Goal: Information Seeking & Learning: Learn about a topic

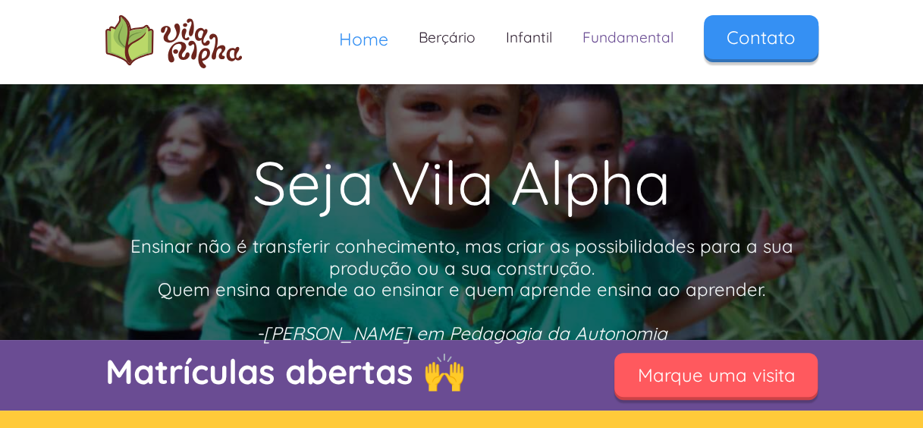
click at [629, 45] on link "Fundamental" at bounding box center [627, 37] width 121 height 45
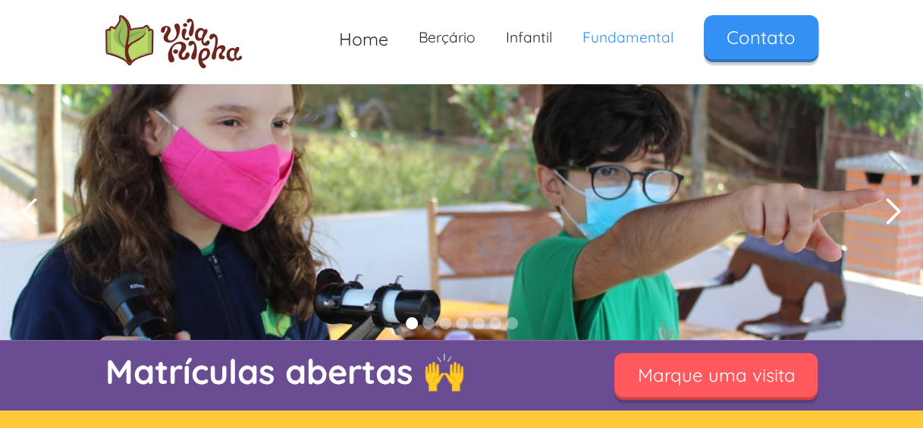
click at [58, 268] on div "previous slide" at bounding box center [30, 211] width 61 height 256
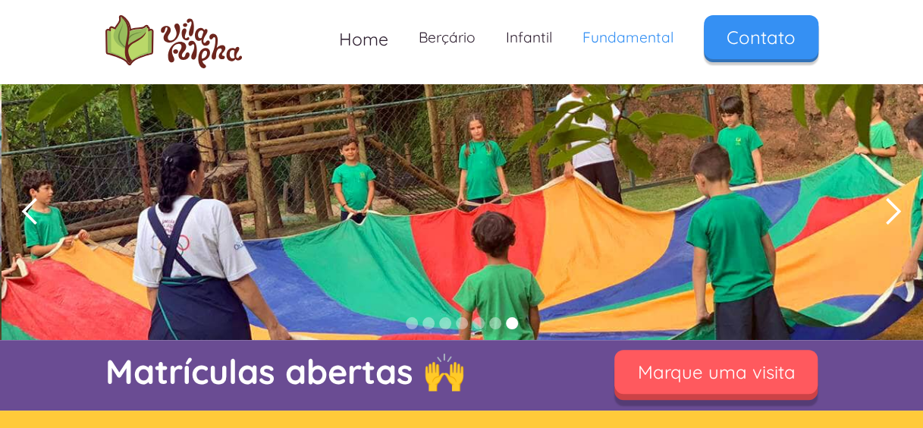
click at [667, 374] on link "Marque uma visita" at bounding box center [715, 371] width 203 height 44
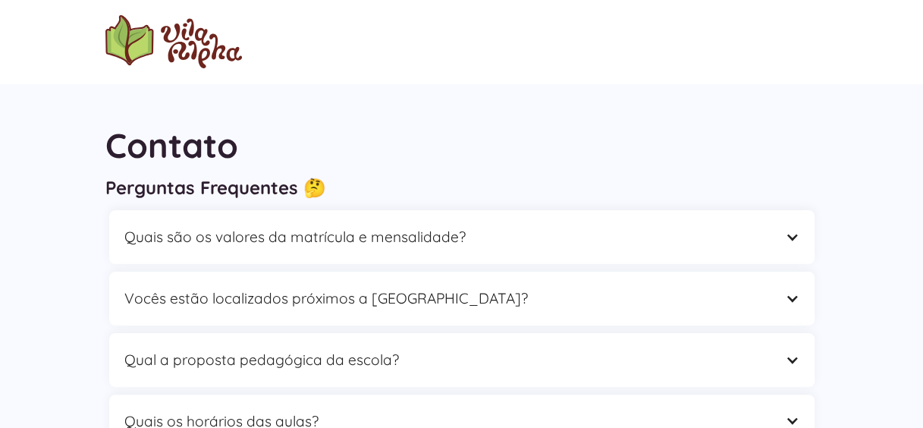
click at [43, 400] on div "Contato Perguntas Frequentes 🤔 Quais são os valores da matrícula e mensalidade?…" at bounding box center [461, 320] width 923 height 475
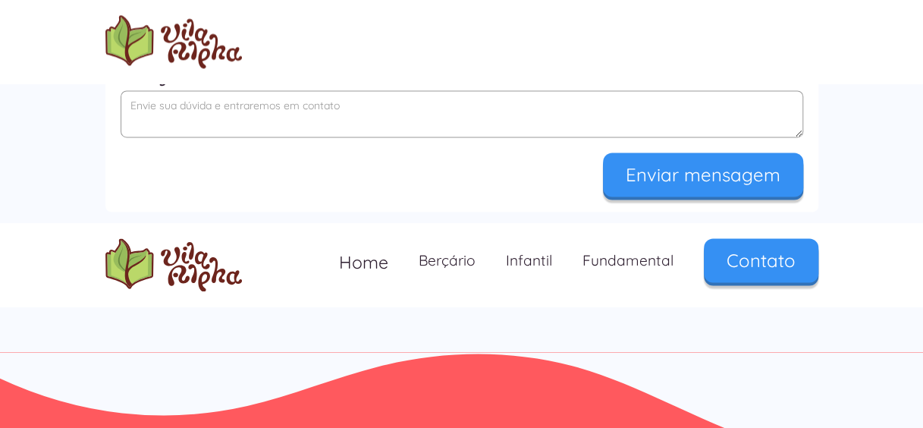
scroll to position [1088, 0]
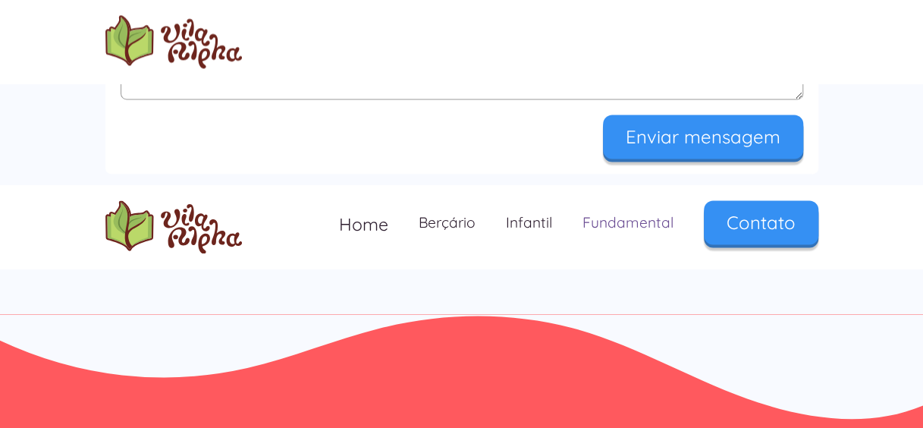
click at [621, 229] on link "Fundamental" at bounding box center [627, 222] width 121 height 45
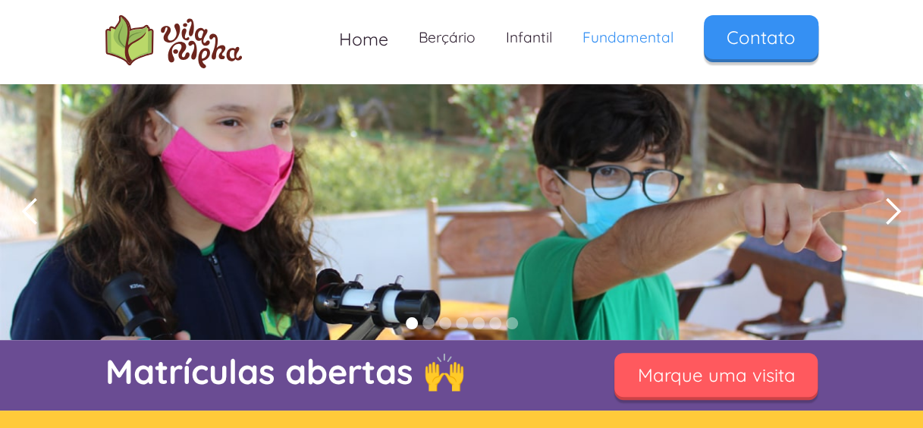
click at [136, 290] on div "1 of 7" at bounding box center [461, 211] width 923 height 256
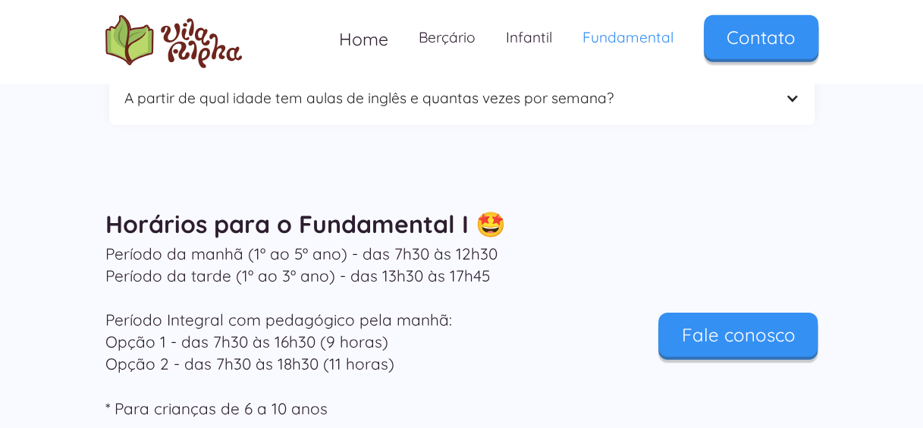
scroll to position [5016, 0]
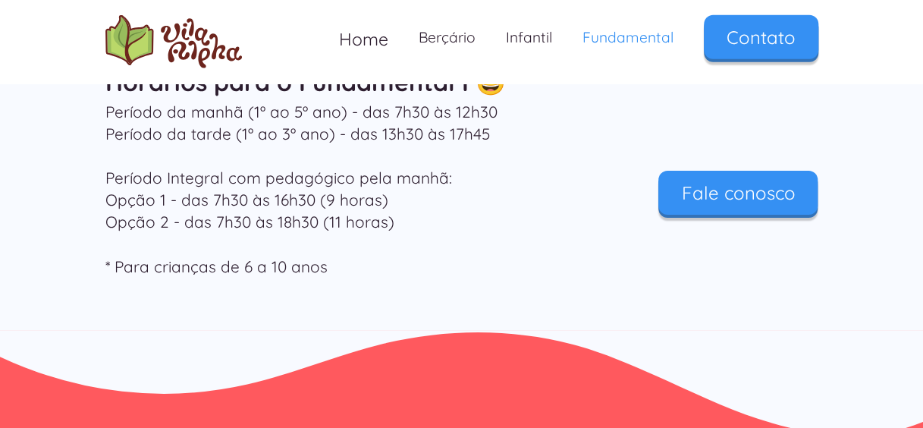
click at [138, 179] on p "Período da manhã (1º ao 5º ano) - das 7h30 às 12h30 Período da tarde (1º ao 3º …" at bounding box center [340, 189] width 470 height 177
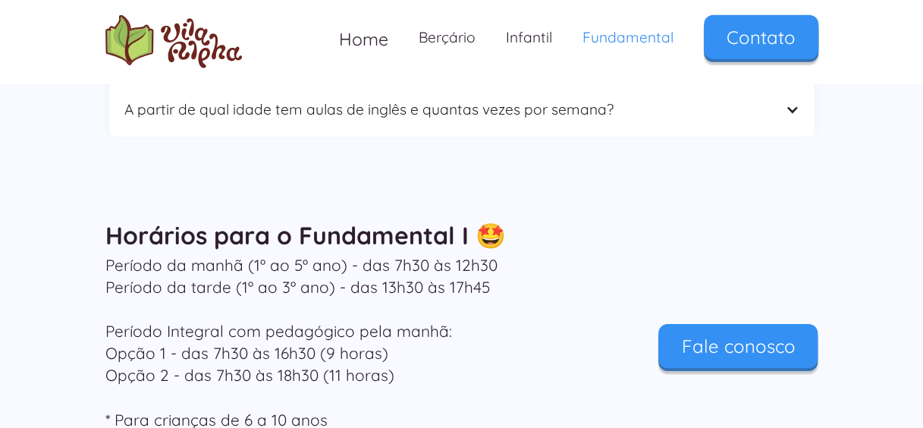
scroll to position [4862, 0]
